Goal: Task Accomplishment & Management: Complete application form

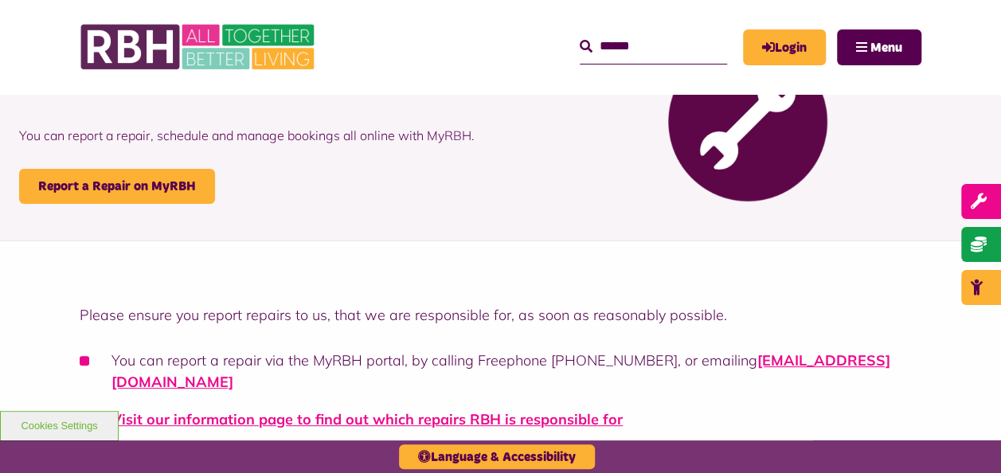
scroll to position [129, 0]
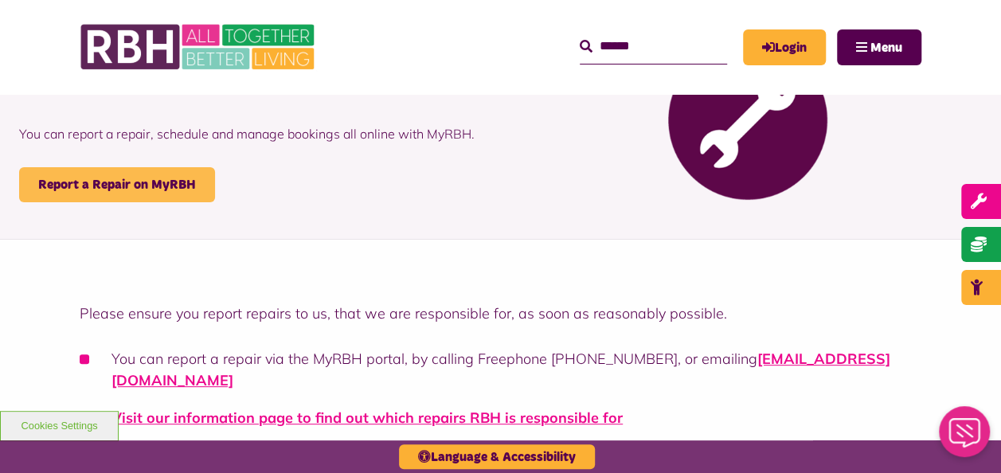
click at [151, 185] on link "Report a Repair on MyRBH" at bounding box center [117, 184] width 196 height 35
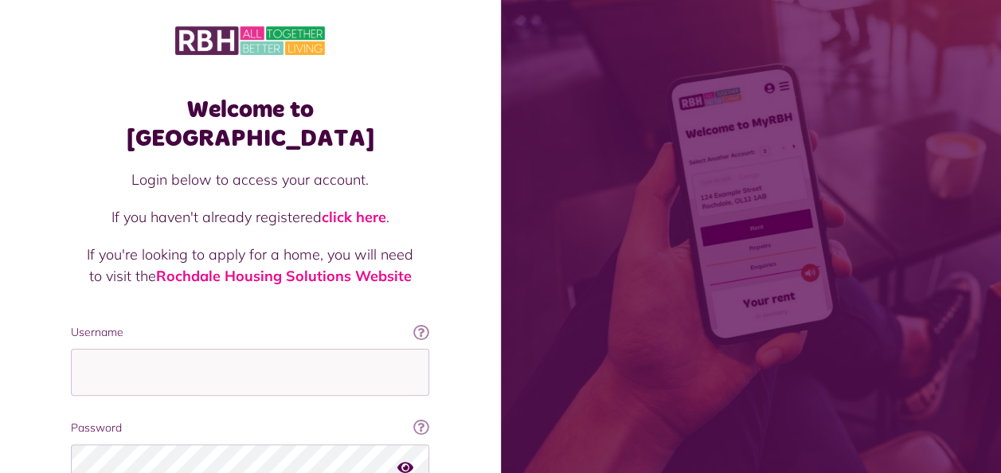
click at [151, 206] on p "If you haven't already registered click here ." at bounding box center [250, 217] width 327 height 22
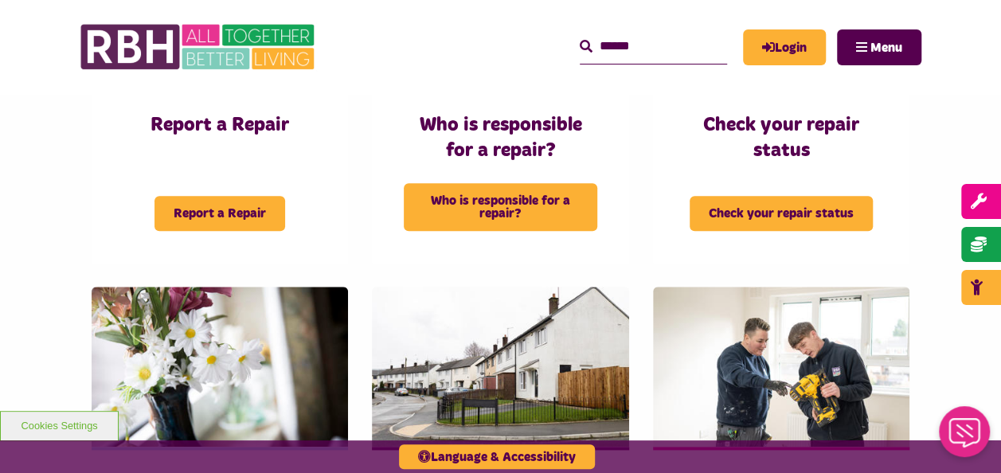
scroll to position [630, 0]
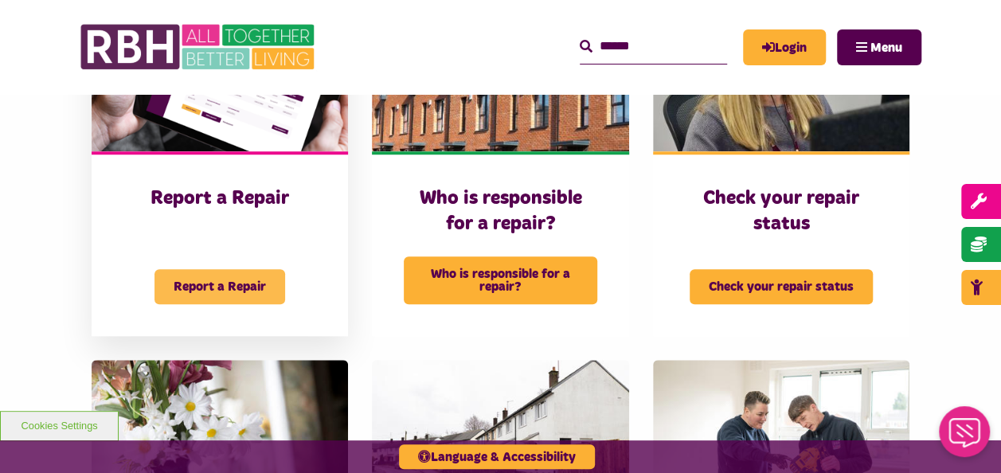
click at [252, 274] on span "Report a Repair" at bounding box center [220, 286] width 131 height 35
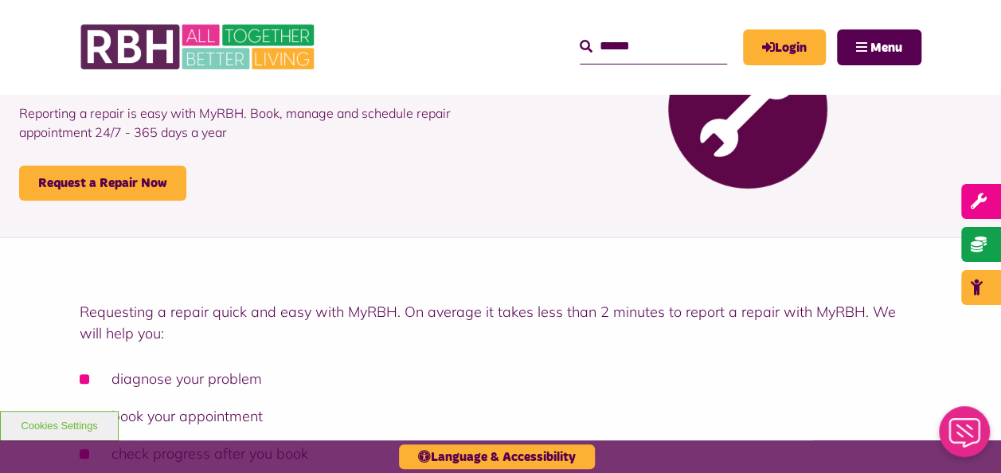
scroll to position [123, 0]
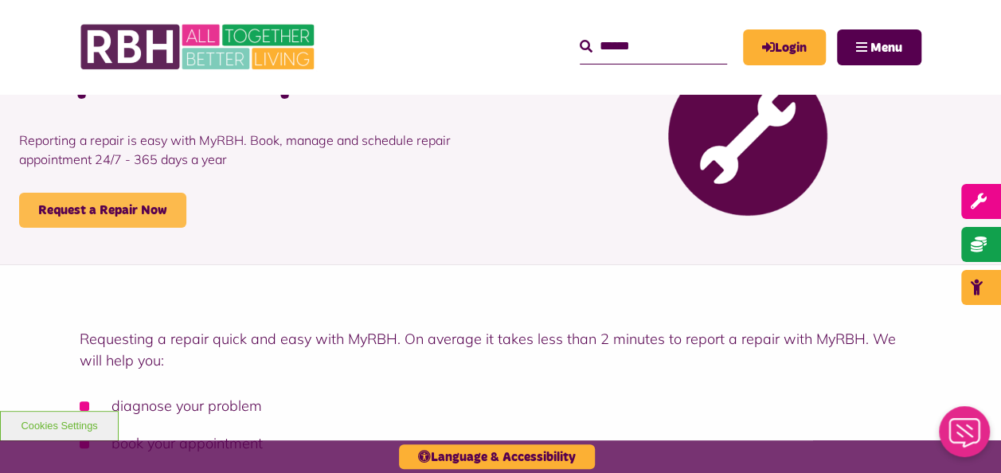
click at [99, 216] on link "Request a Repair Now" at bounding box center [102, 210] width 167 height 35
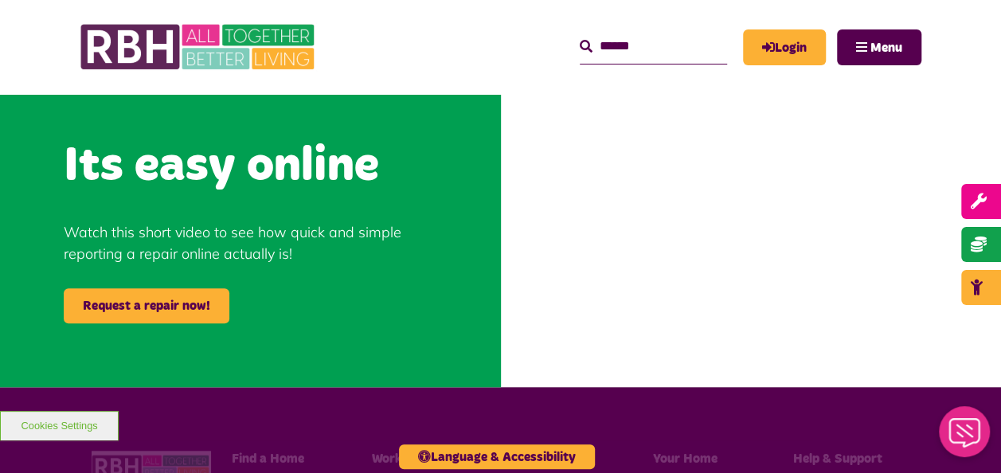
scroll to position [628, 0]
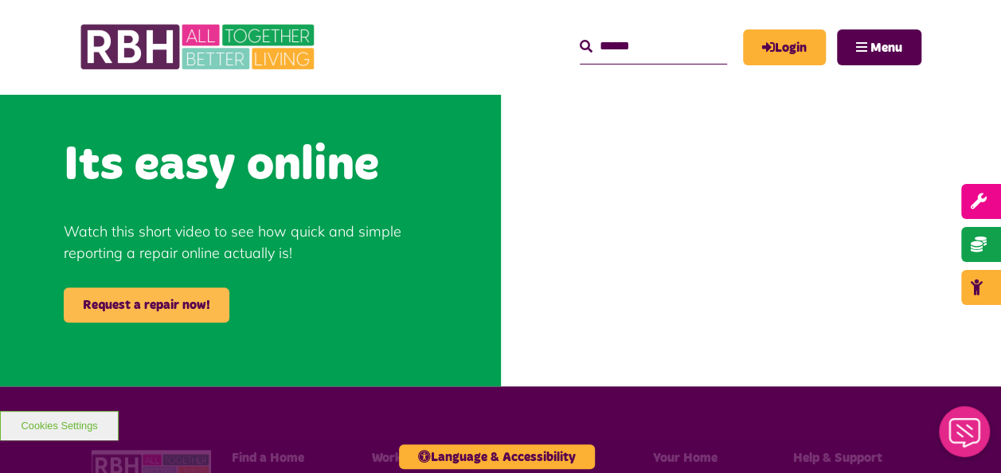
click at [165, 293] on link "Request a repair now!" at bounding box center [147, 305] width 166 height 35
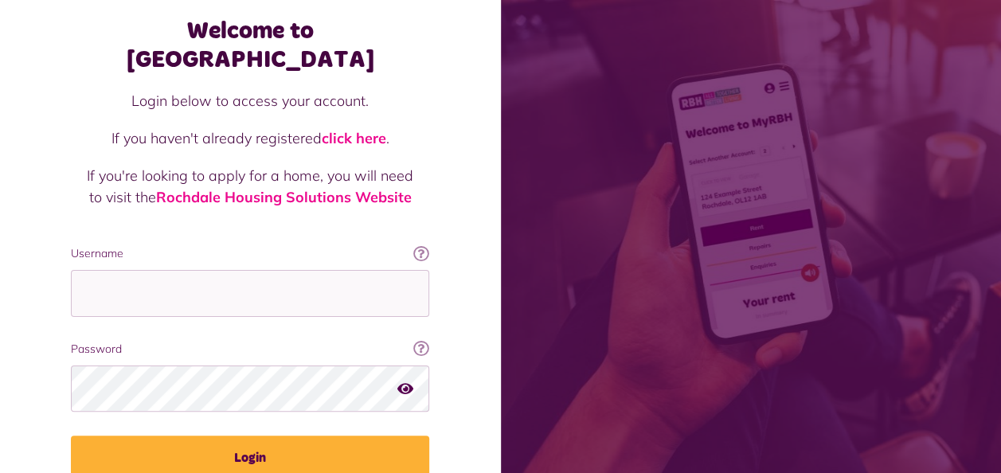
scroll to position [72, 0]
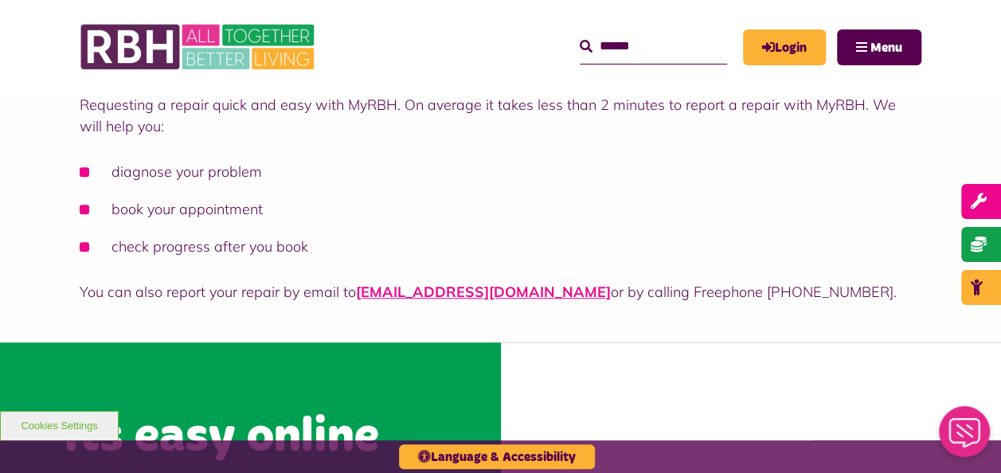
scroll to position [356, 0]
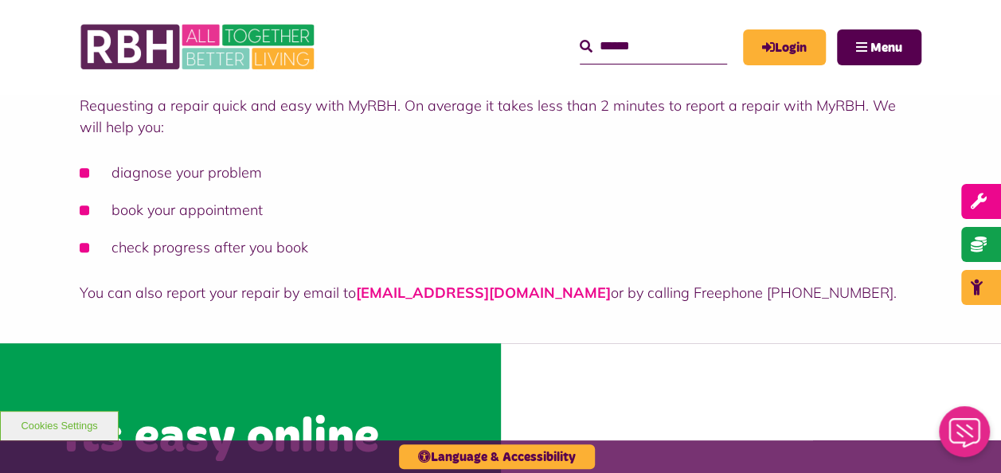
click at [411, 292] on link "[EMAIL_ADDRESS][DOMAIN_NAME]" at bounding box center [483, 293] width 255 height 18
click at [499, 263] on div "Requesting a repair quick and easy with MyRBH. On average it takes less than 2 …" at bounding box center [501, 199] width 842 height 209
click at [406, 294] on link "[EMAIL_ADDRESS][DOMAIN_NAME]" at bounding box center [483, 293] width 255 height 18
